Goal: Find specific page/section: Find specific page/section

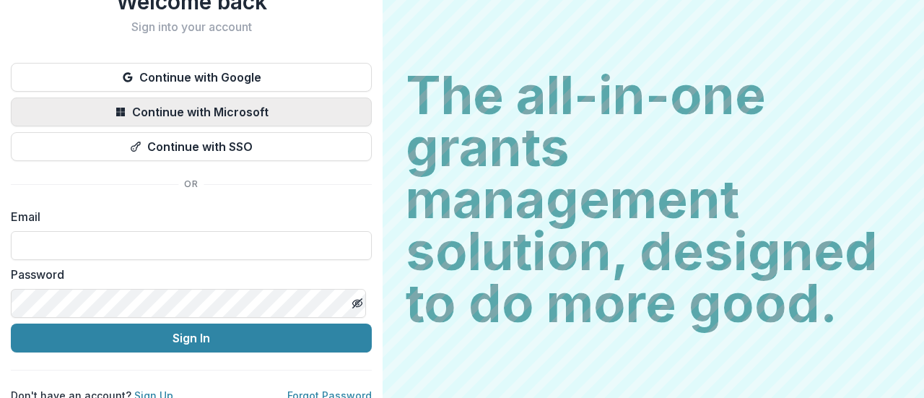
scroll to position [74, 0]
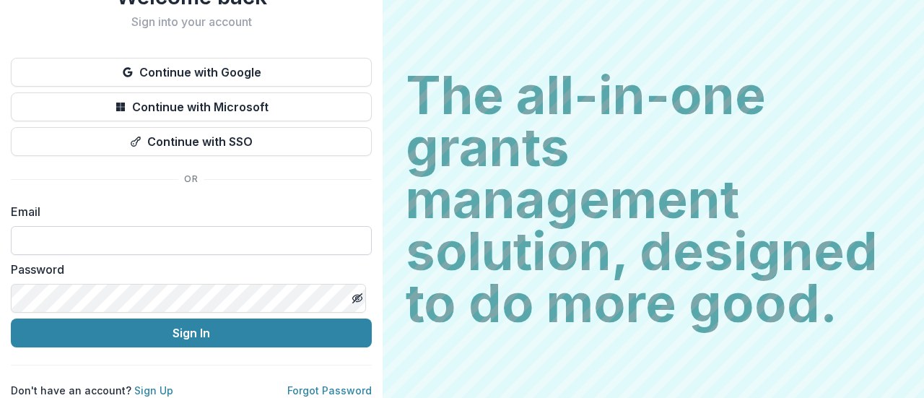
click at [196, 227] on input at bounding box center [191, 240] width 361 height 29
type input "**********"
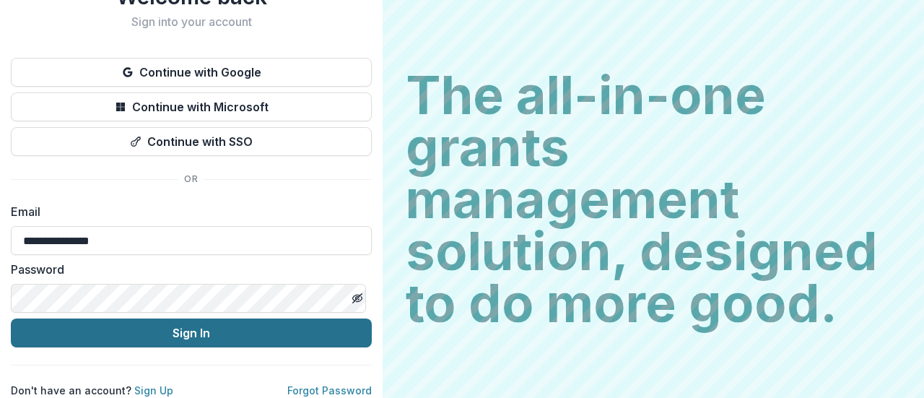
click at [201, 322] on button "Sign In" at bounding box center [191, 333] width 361 height 29
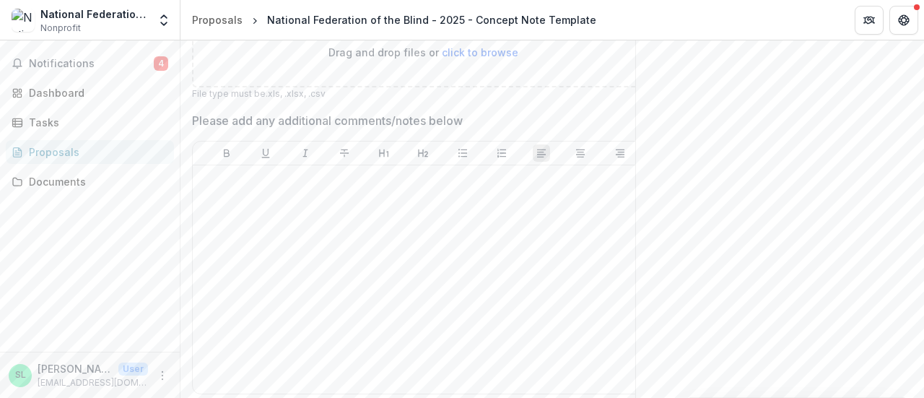
scroll to position [1539, 0]
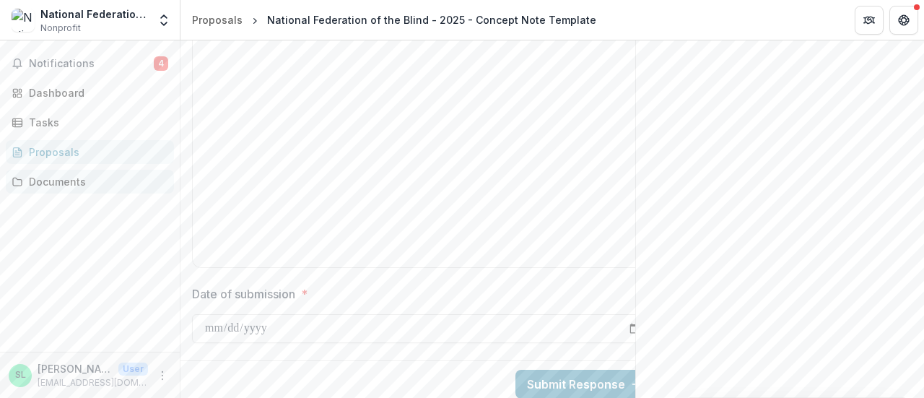
click at [71, 182] on div "Documents" at bounding box center [96, 181] width 134 height 15
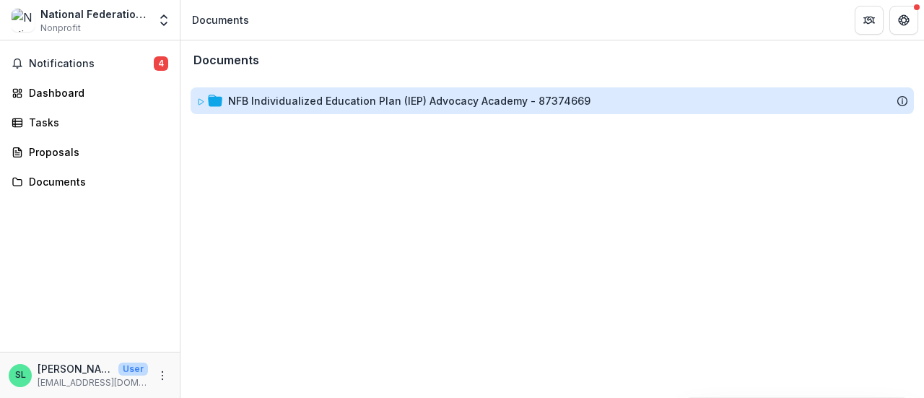
click at [410, 103] on div "NFB Individualized Education Plan (IEP) Advocacy Academy - 87374669" at bounding box center [409, 100] width 363 height 15
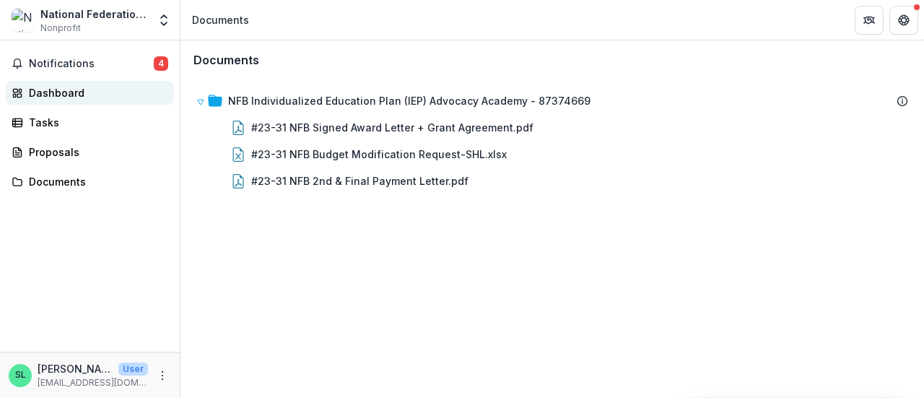
click at [62, 93] on div "Dashboard" at bounding box center [96, 92] width 134 height 15
